Goal: Task Accomplishment & Management: Manage account settings

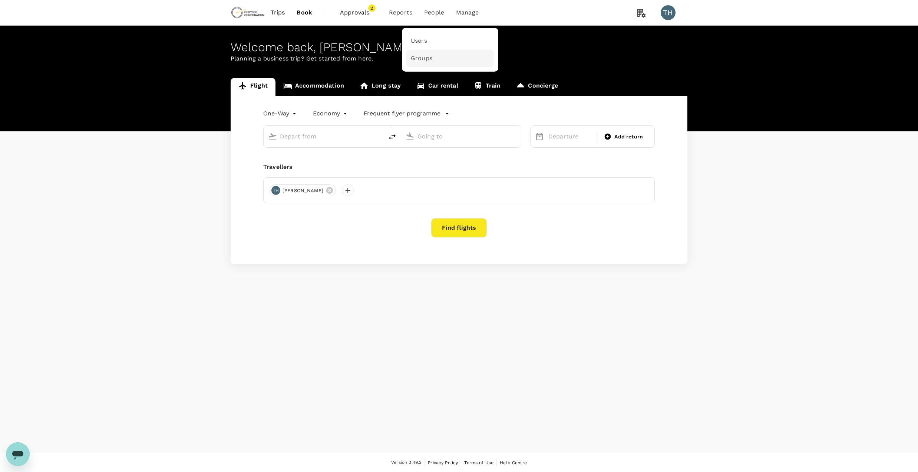
type input "Adelaide (ADL)"
type input "[GEOGRAPHIC_DATA] ([GEOGRAPHIC_DATA])"
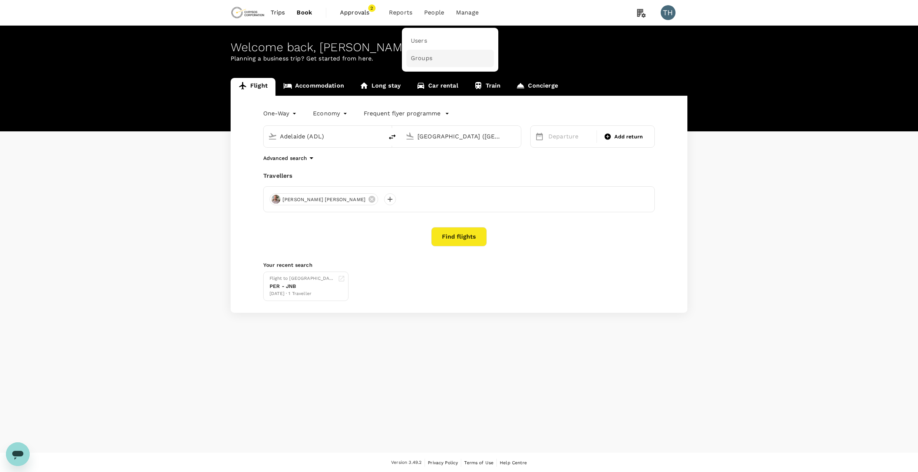
click at [419, 56] on span "Groups" at bounding box center [422, 58] width 22 height 9
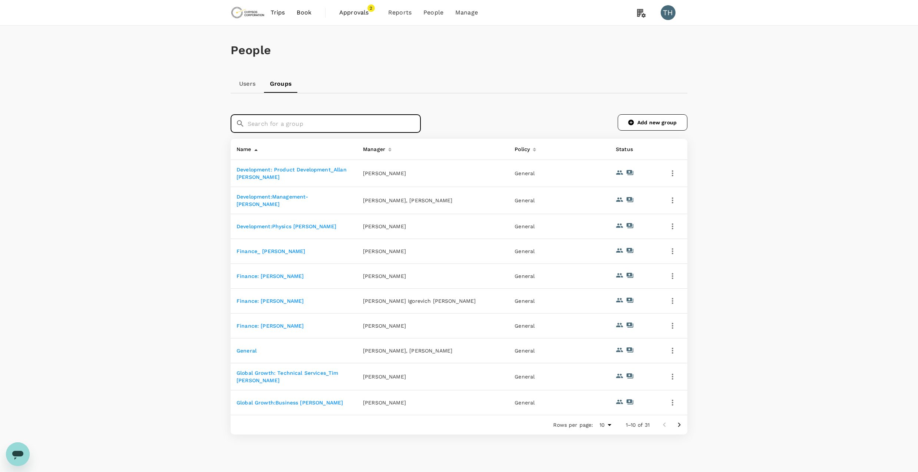
click at [335, 121] on input "text" at bounding box center [334, 123] width 173 height 19
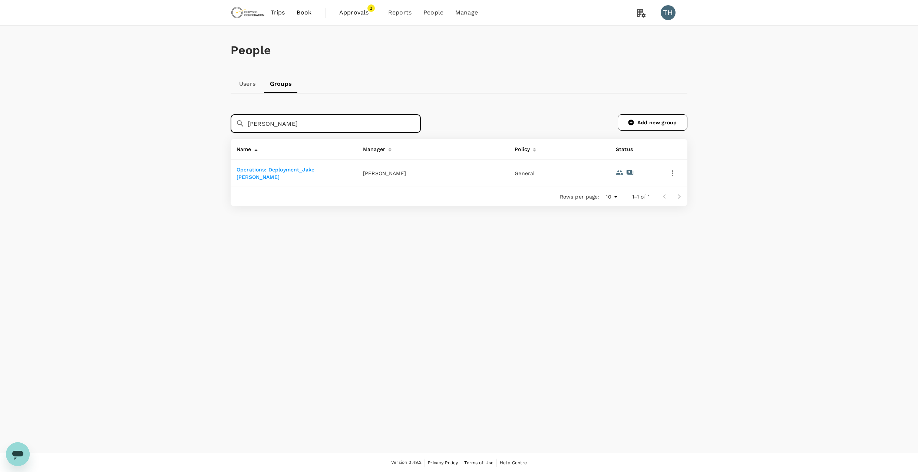
type input "jake"
click at [314, 171] on link "Operations: Deployment_Jake Quintel" at bounding box center [276, 172] width 78 height 13
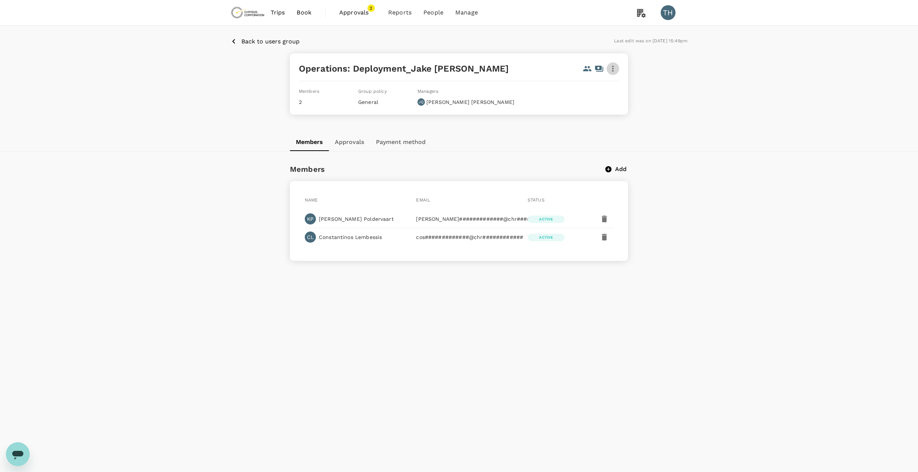
click at [616, 66] on icon "button" at bounding box center [612, 68] width 9 height 9
click at [601, 90] on span "Edit" at bounding box center [603, 88] width 19 height 9
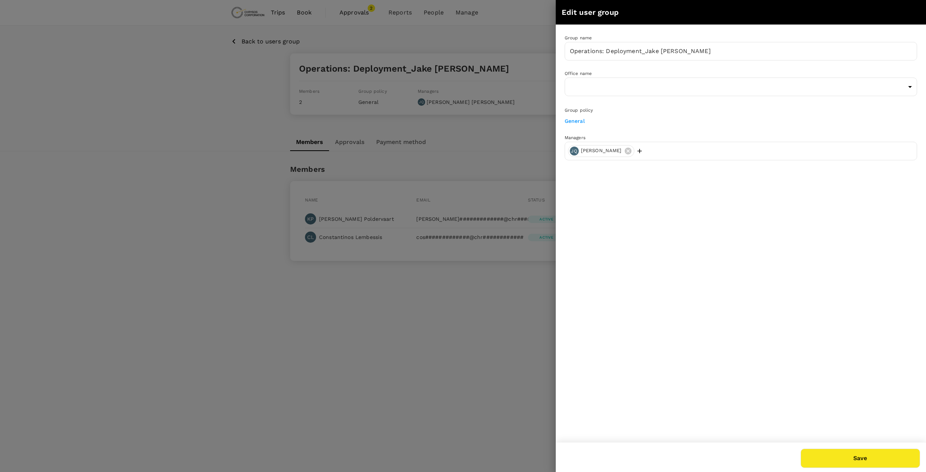
click at [636, 151] on icon "button" at bounding box center [639, 150] width 7 height 7
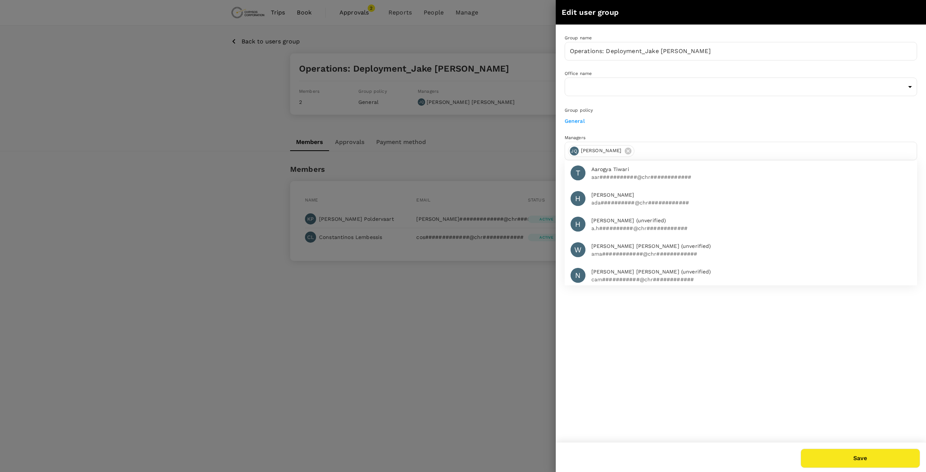
click at [666, 148] on input "text" at bounding box center [775, 151] width 276 height 12
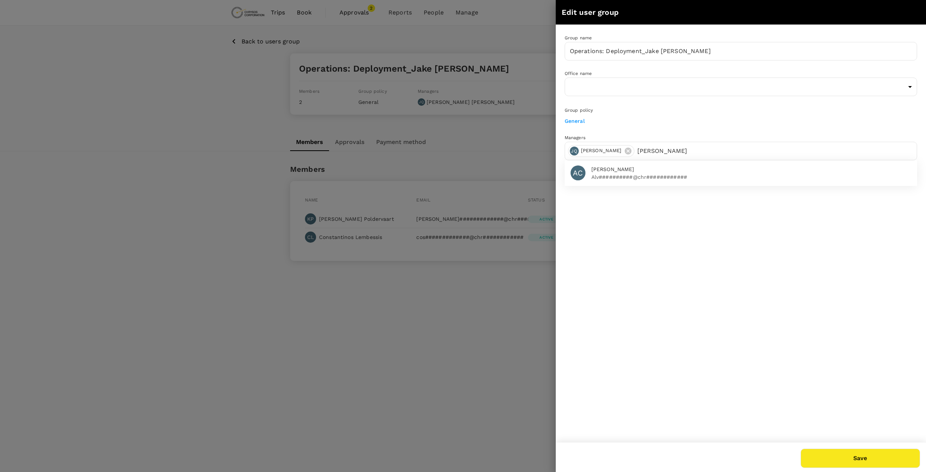
type input "alvin"
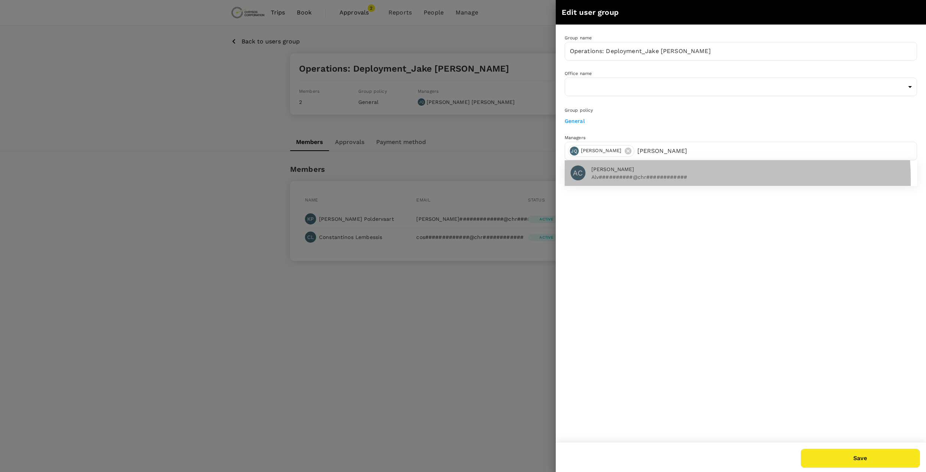
click at [641, 179] on p "Alv##########@chr############" at bounding box center [751, 176] width 320 height 7
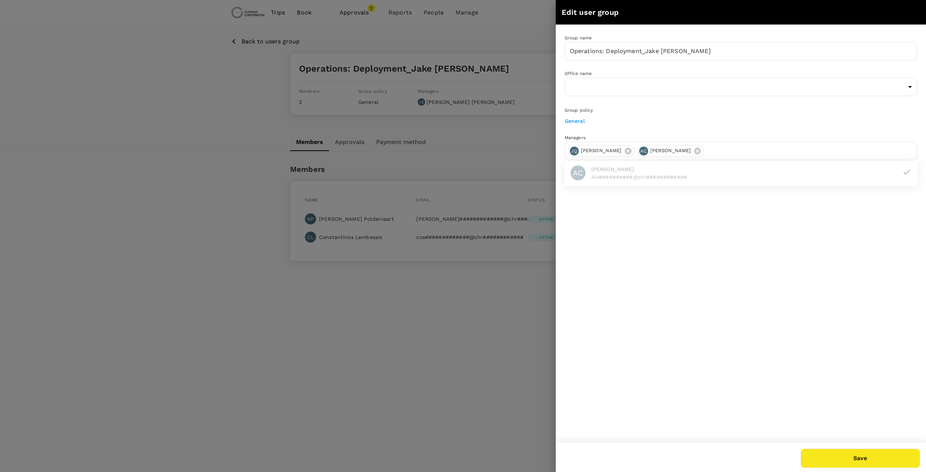
click at [884, 457] on button "Save" at bounding box center [859, 457] width 119 height 19
